Goal: Check status: Check status

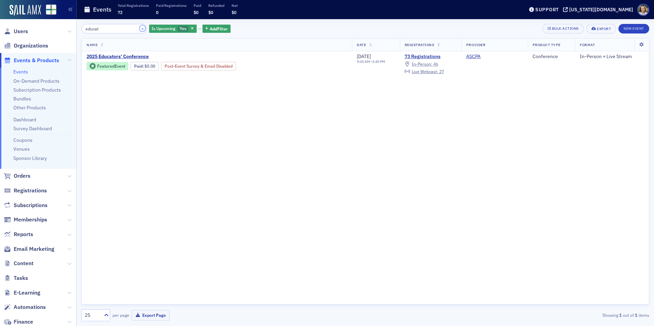
click at [140, 30] on button "×" at bounding box center [143, 28] width 6 height 6
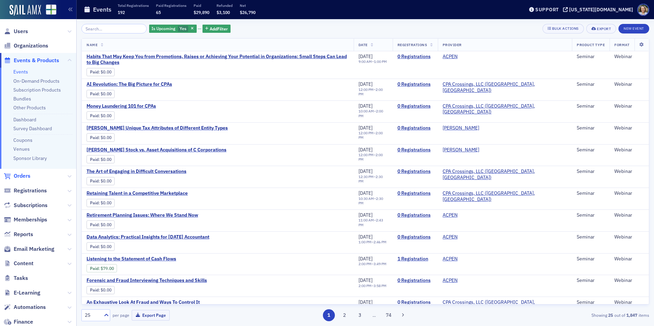
click at [19, 174] on span "Orders" at bounding box center [22, 176] width 17 height 8
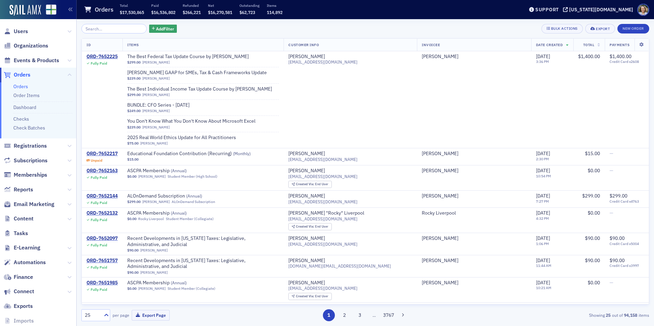
click at [122, 27] on input "search" at bounding box center [113, 29] width 65 height 10
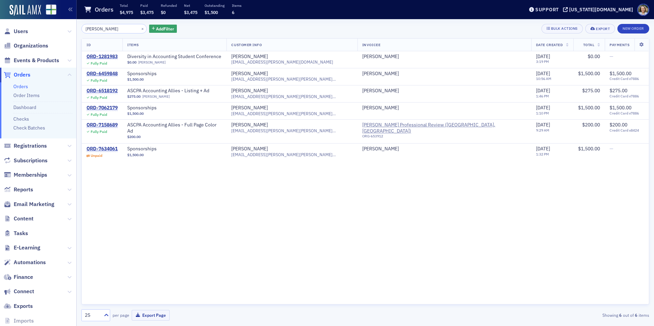
type input "[PERSON_NAME]"
